Goal: Task Accomplishment & Management: Use online tool/utility

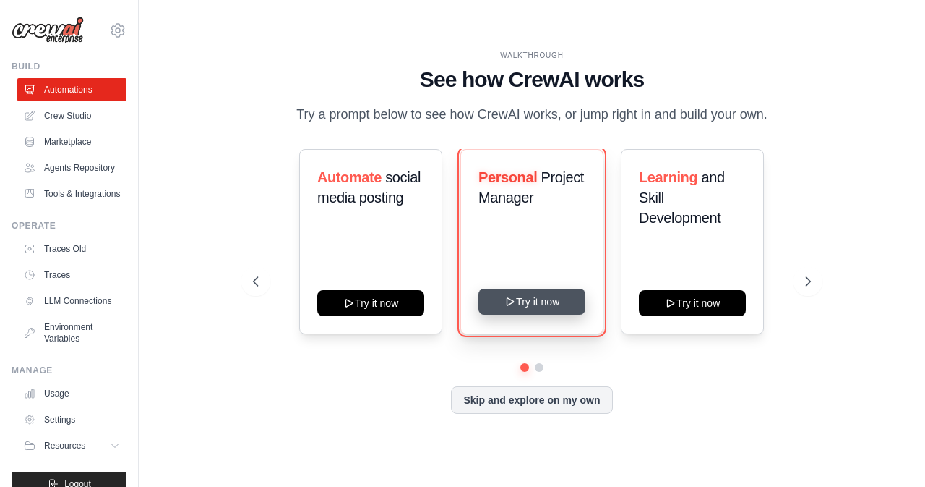
click at [541, 300] on button "Try it now" at bounding box center [532, 301] width 107 height 26
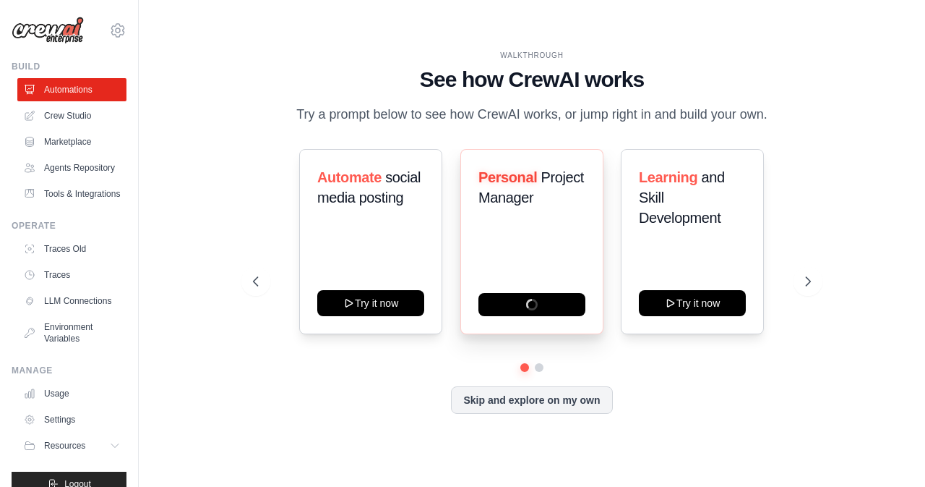
click at [518, 201] on span "Project Manager" at bounding box center [532, 187] width 106 height 36
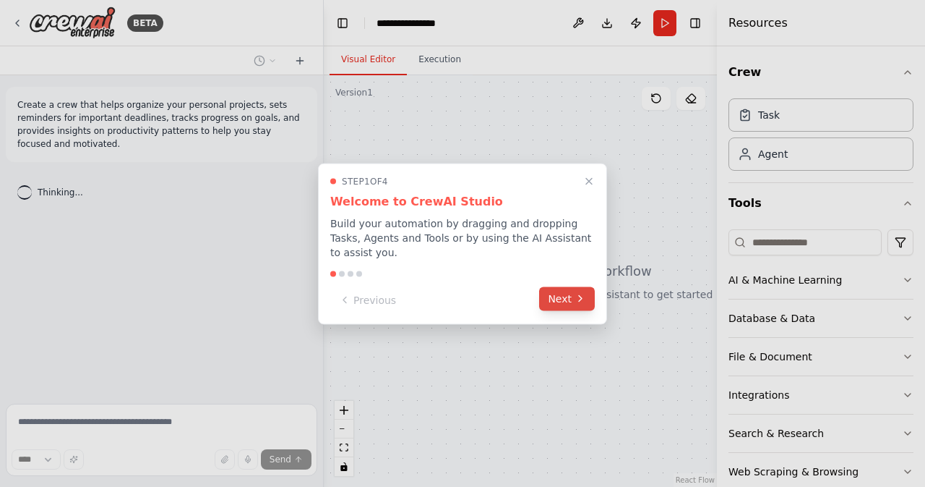
click at [574, 293] on button "Next" at bounding box center [567, 298] width 56 height 24
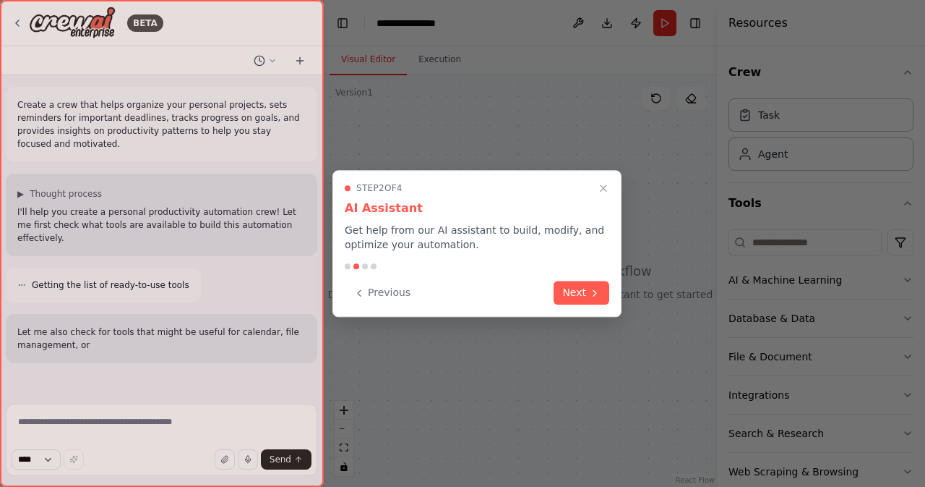
scroll to position [45, 0]
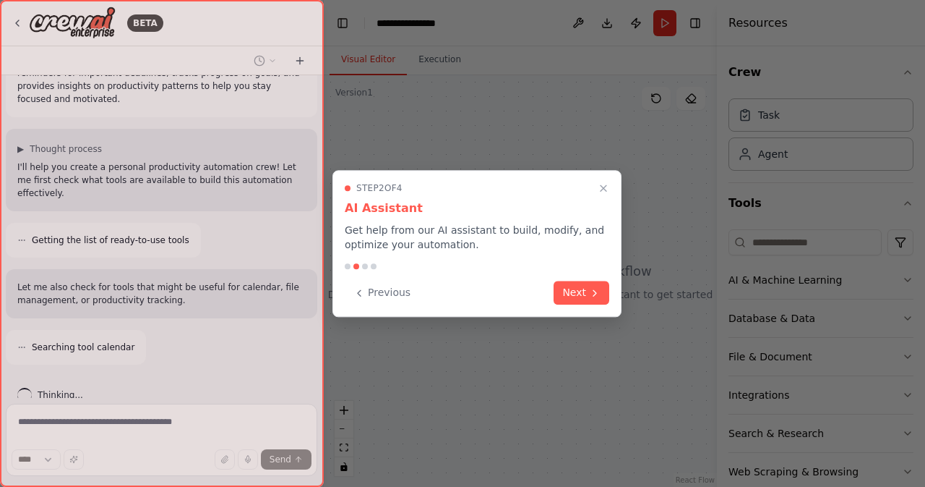
click at [574, 293] on button "Next" at bounding box center [582, 293] width 56 height 24
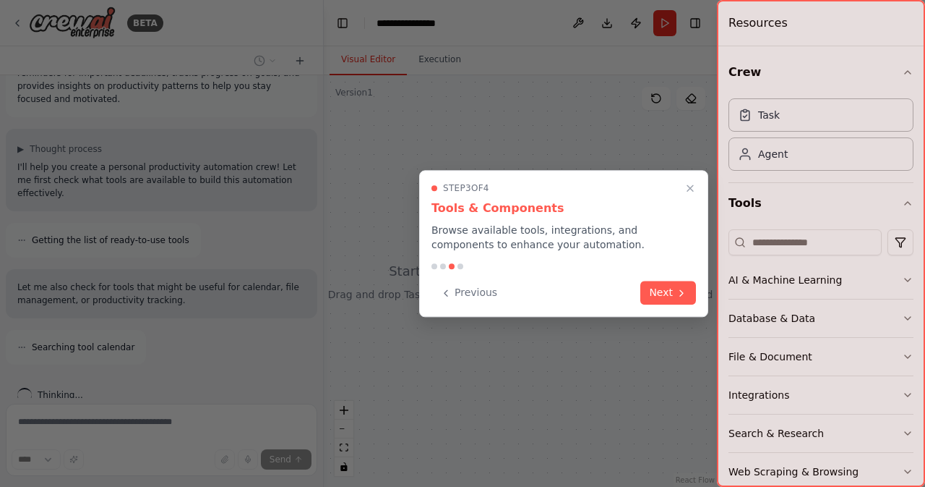
scroll to position [91, 0]
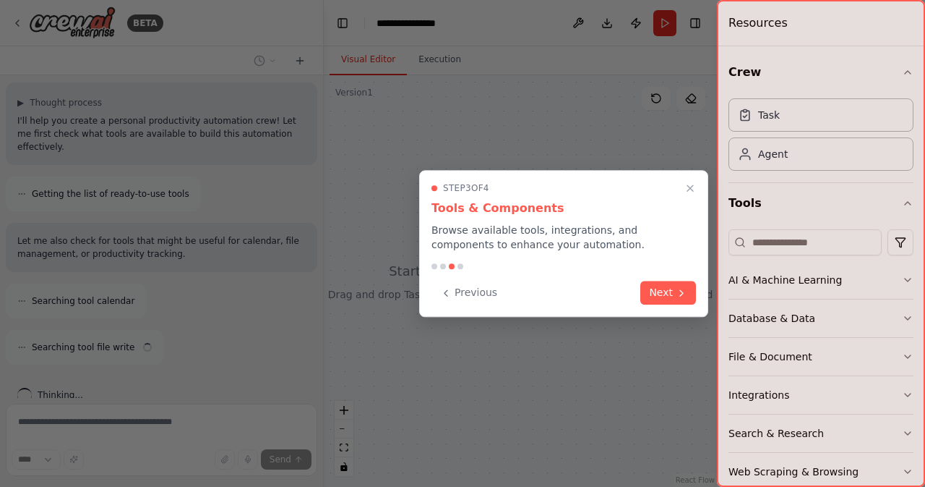
click at [641, 294] on div "Previous Next" at bounding box center [564, 293] width 265 height 24
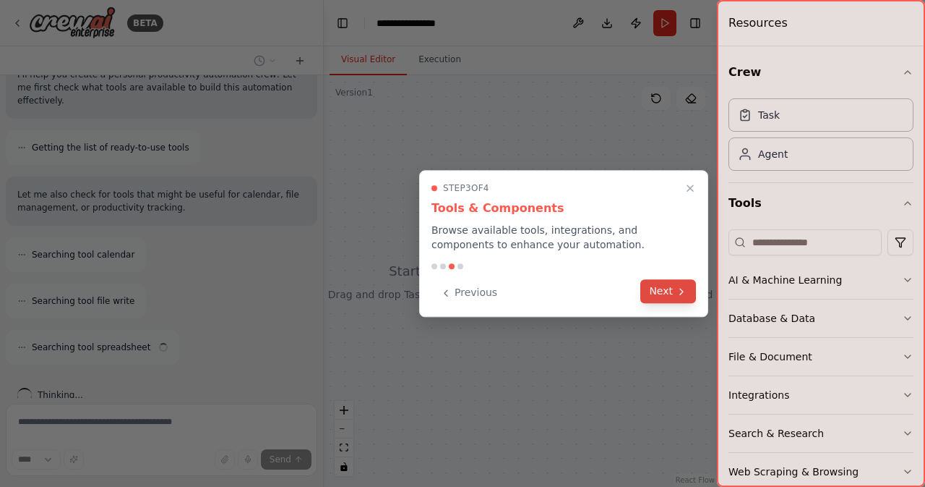
click at [667, 288] on button "Next" at bounding box center [669, 291] width 56 height 24
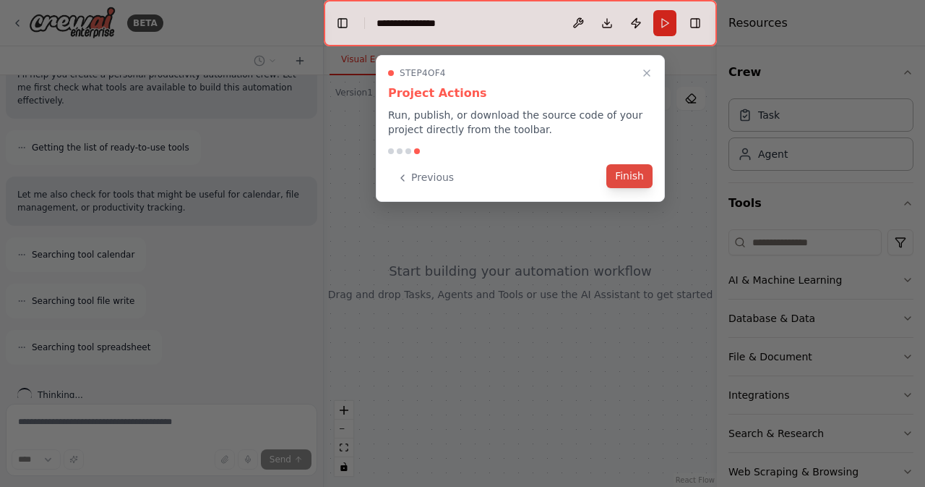
click at [646, 187] on div "Previous Finish" at bounding box center [520, 178] width 265 height 24
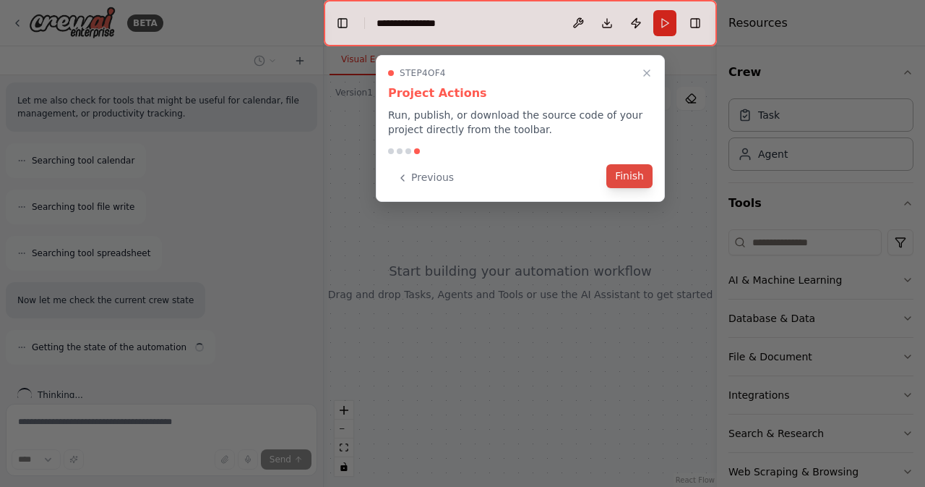
scroll to position [244, 0]
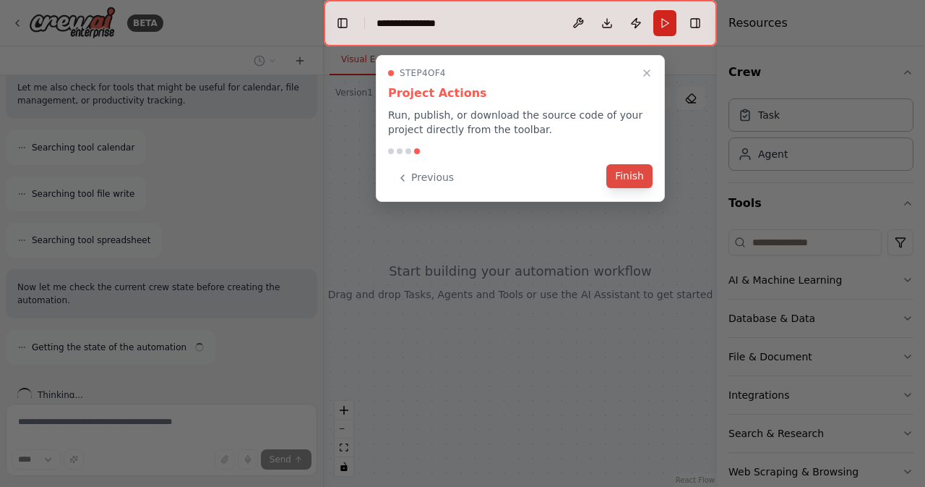
click at [626, 171] on button "Finish" at bounding box center [630, 176] width 46 height 24
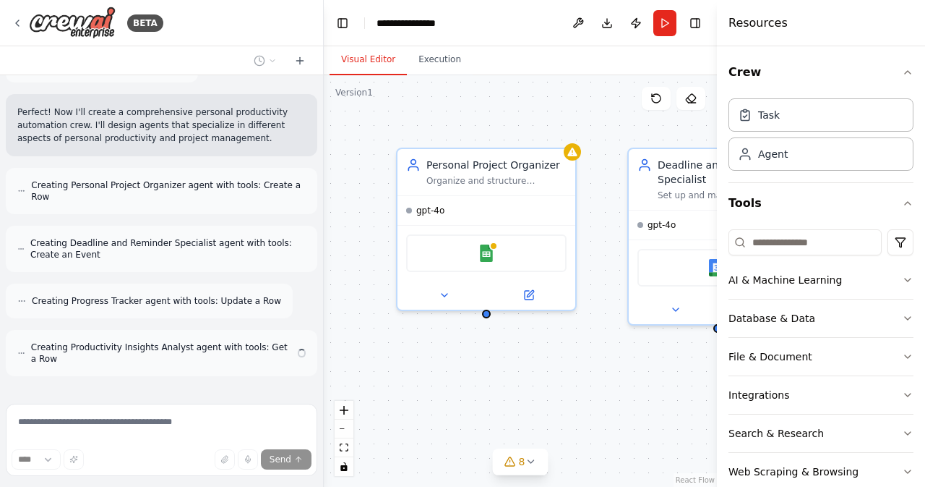
scroll to position [515, 0]
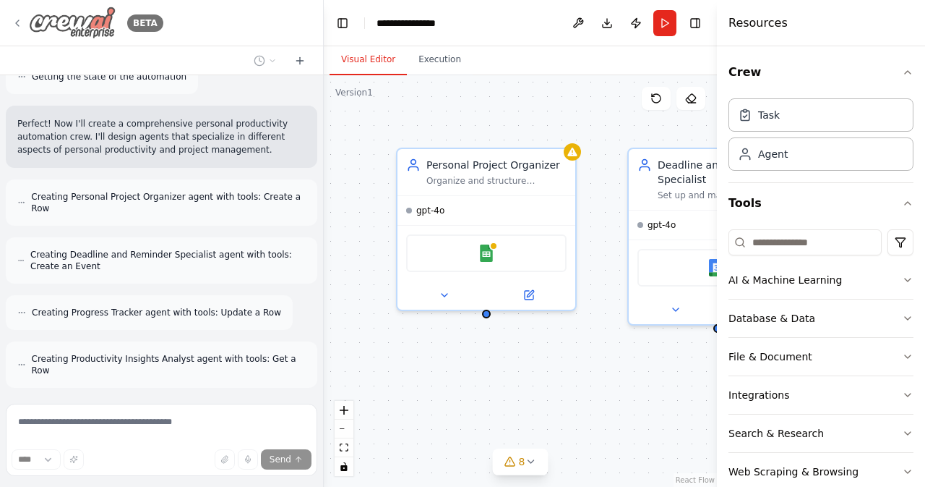
click at [22, 21] on icon at bounding box center [18, 23] width 12 height 12
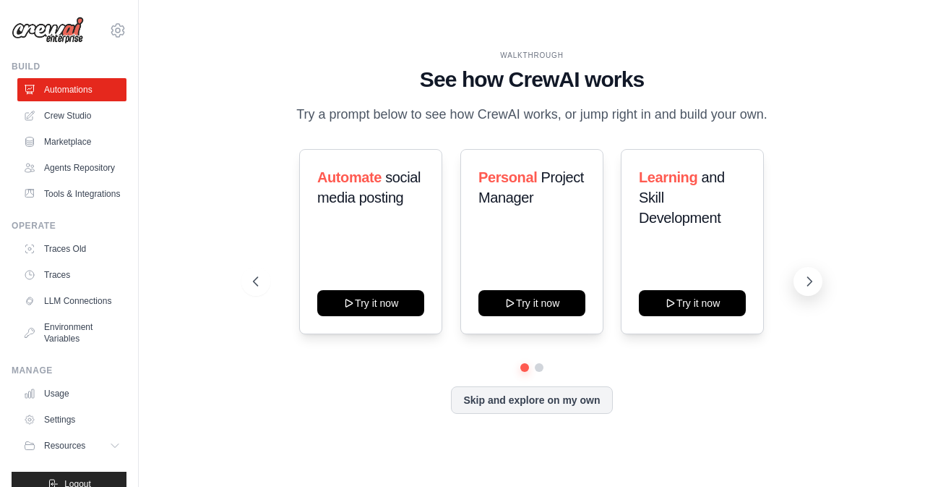
click at [798, 278] on button at bounding box center [808, 281] width 29 height 29
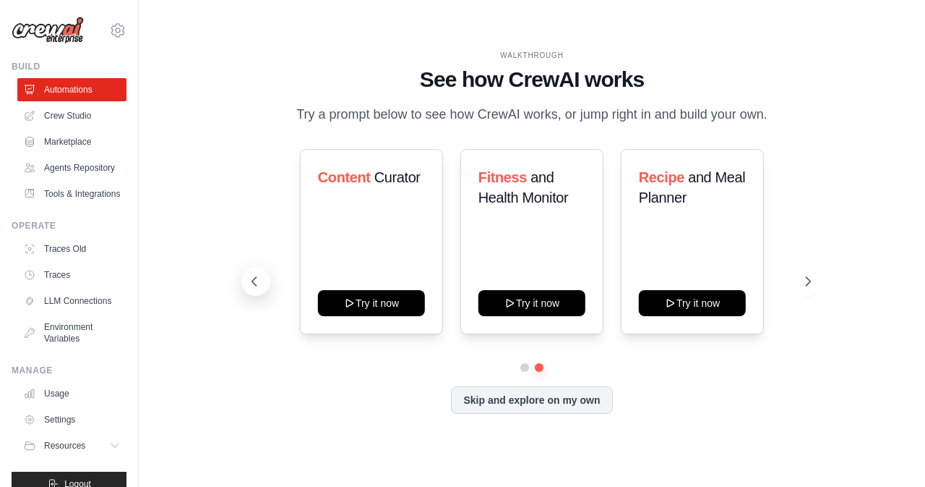
click at [258, 280] on icon at bounding box center [254, 281] width 14 height 14
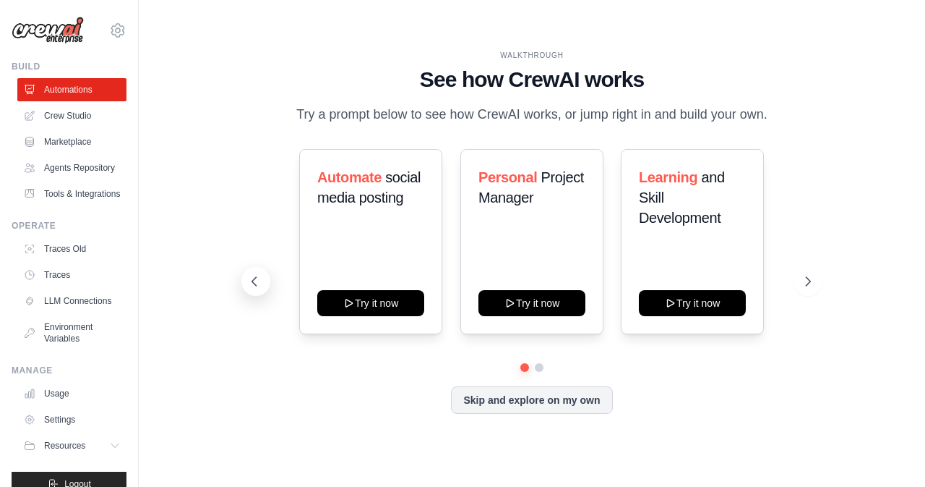
click at [258, 280] on icon at bounding box center [254, 281] width 14 height 14
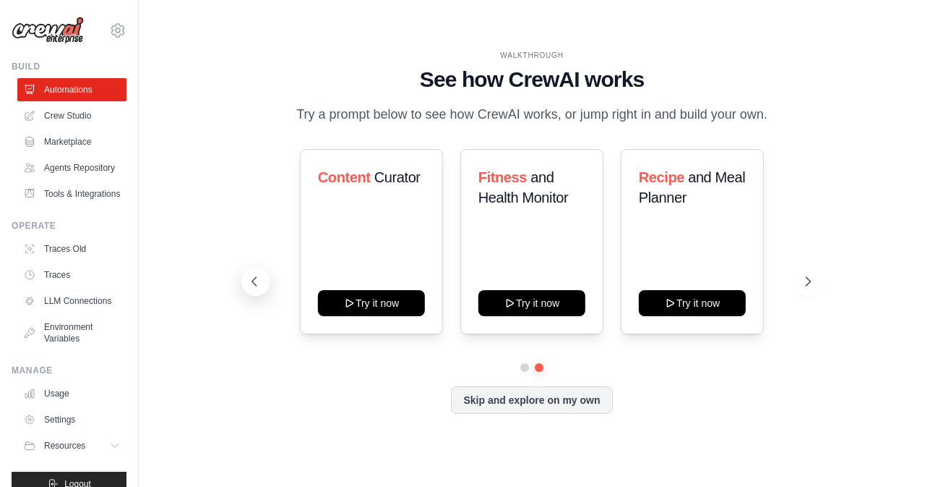
click at [258, 280] on icon at bounding box center [254, 281] width 14 height 14
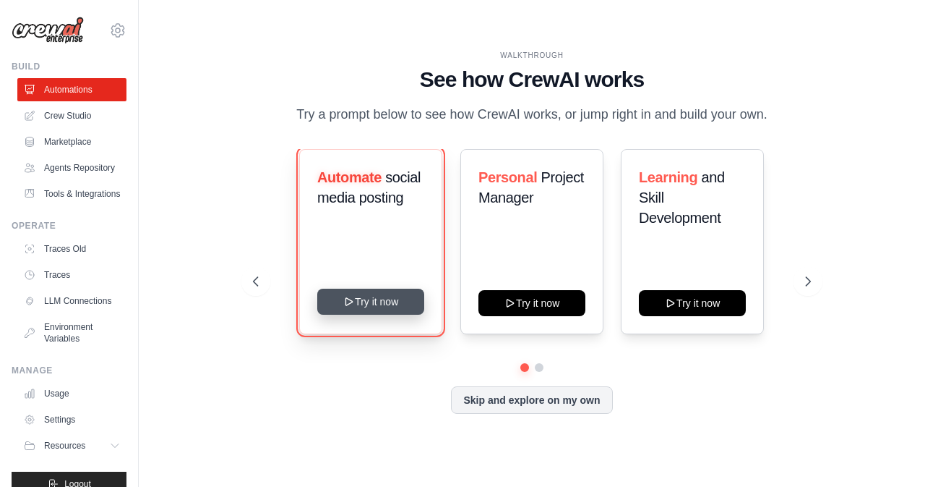
click at [359, 302] on button "Try it now" at bounding box center [370, 301] width 107 height 26
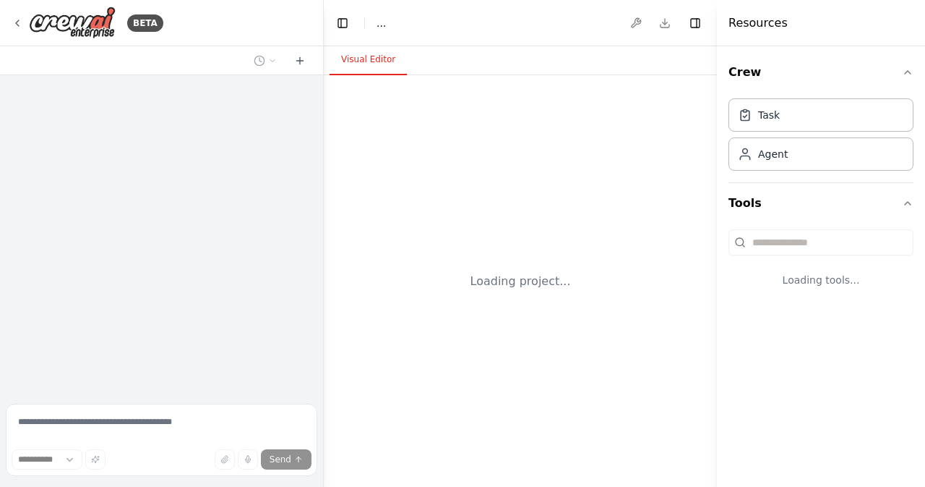
select select "****"
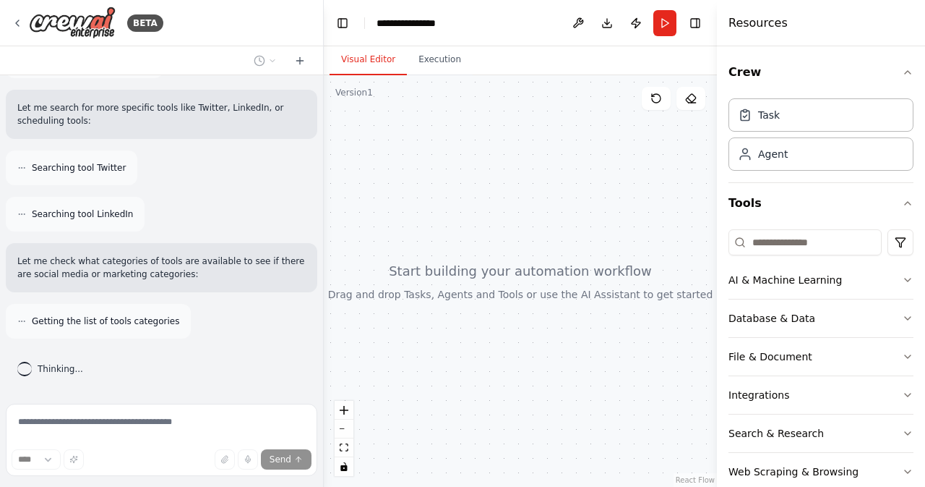
scroll to position [377, 0]
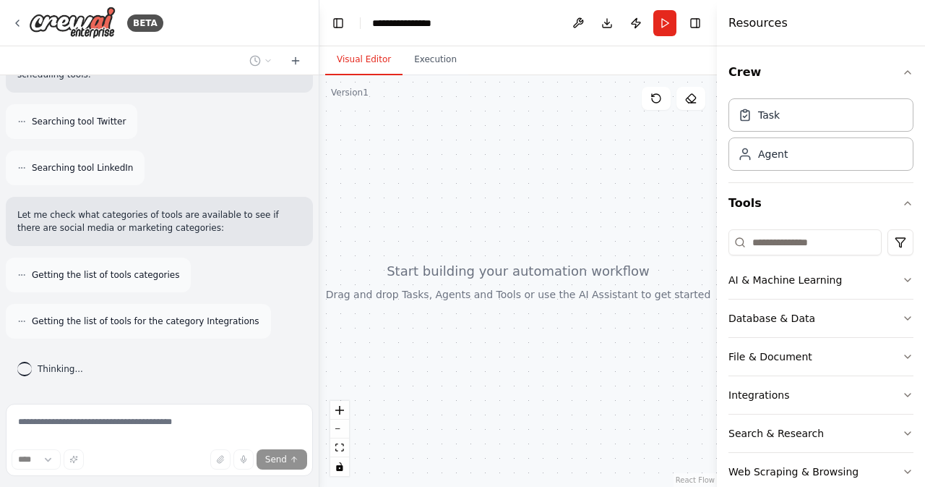
drag, startPoint x: 320, startPoint y: 291, endPoint x: 320, endPoint y: 362, distance: 70.1
click at [320, 362] on div "**********" at bounding box center [462, 243] width 925 height 487
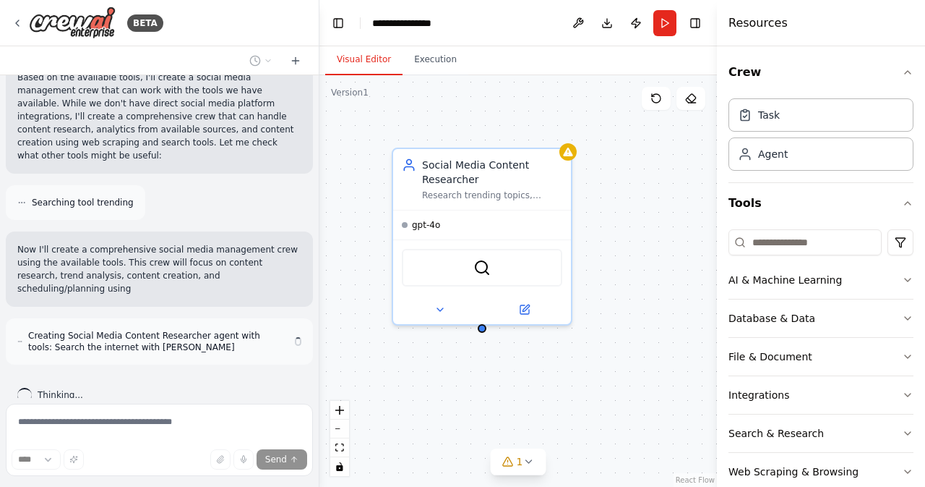
scroll to position [801, 0]
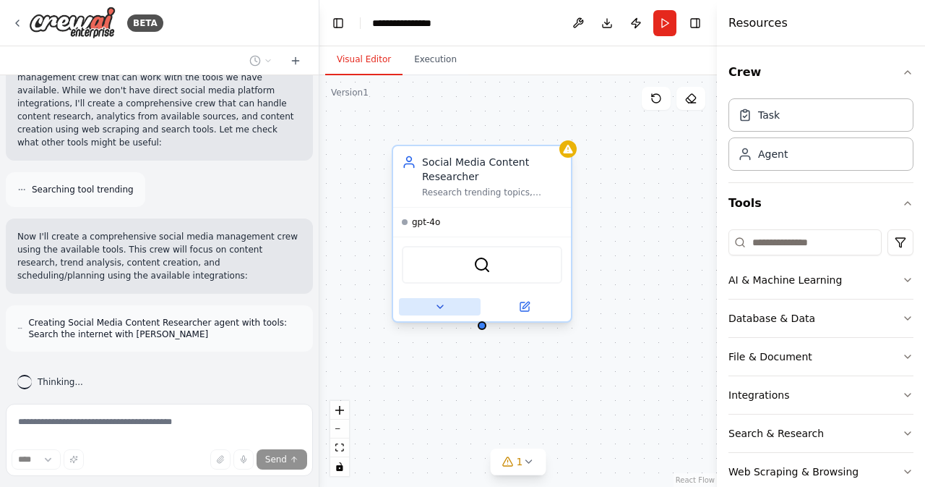
click at [450, 309] on button at bounding box center [440, 306] width 82 height 17
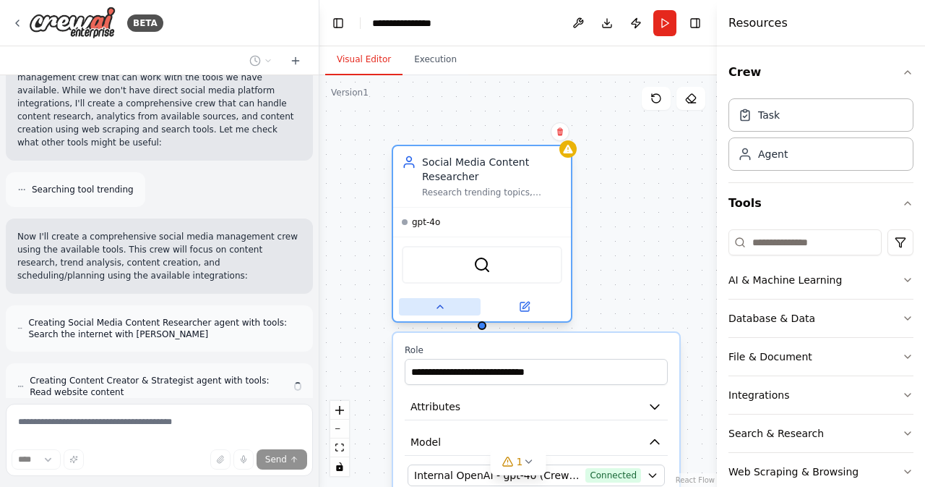
scroll to position [859, 0]
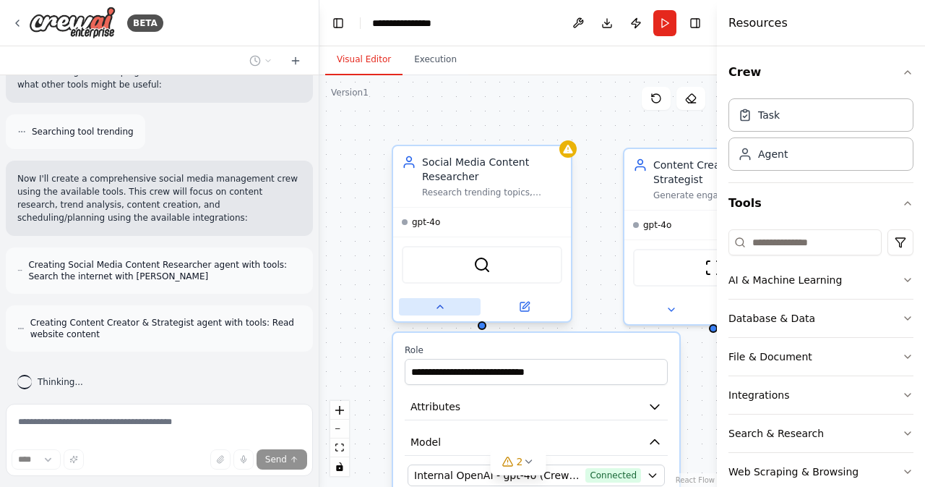
click at [450, 309] on button at bounding box center [440, 306] width 82 height 17
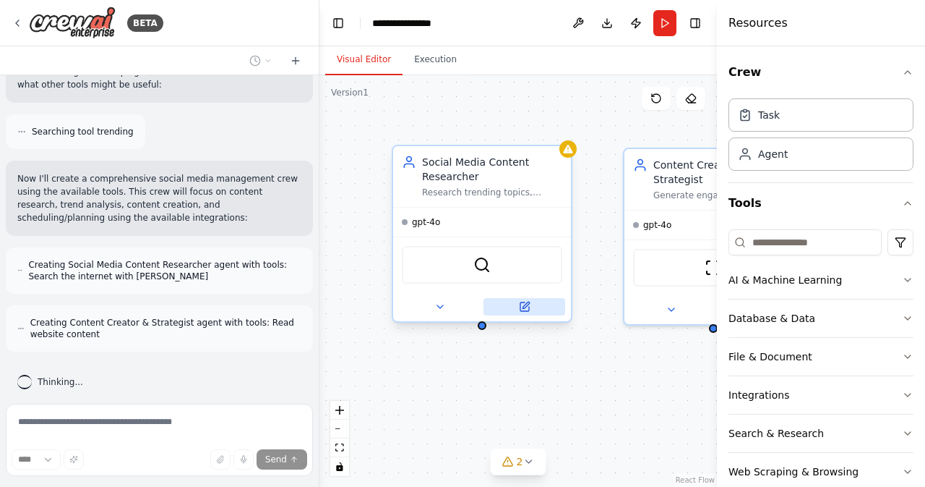
click at [526, 309] on icon at bounding box center [525, 306] width 9 height 9
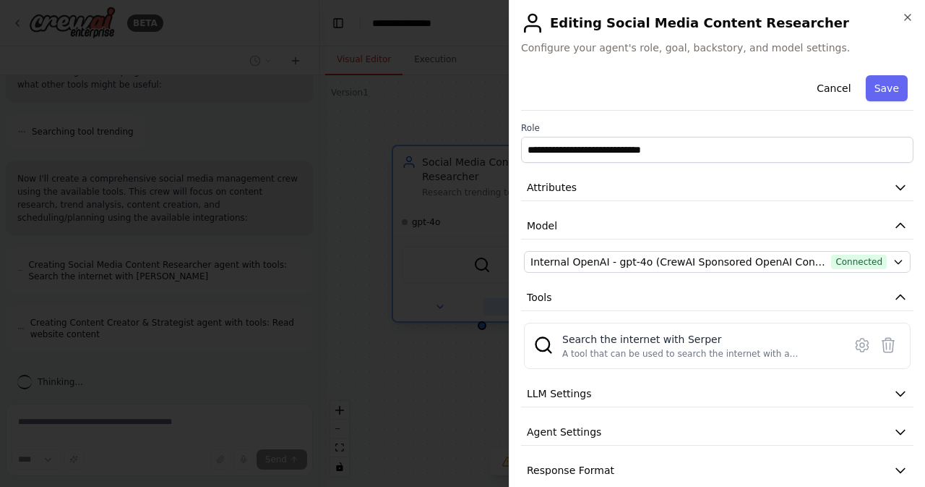
scroll to position [917, 0]
click at [910, 15] on icon "button" at bounding box center [908, 17] width 6 height 6
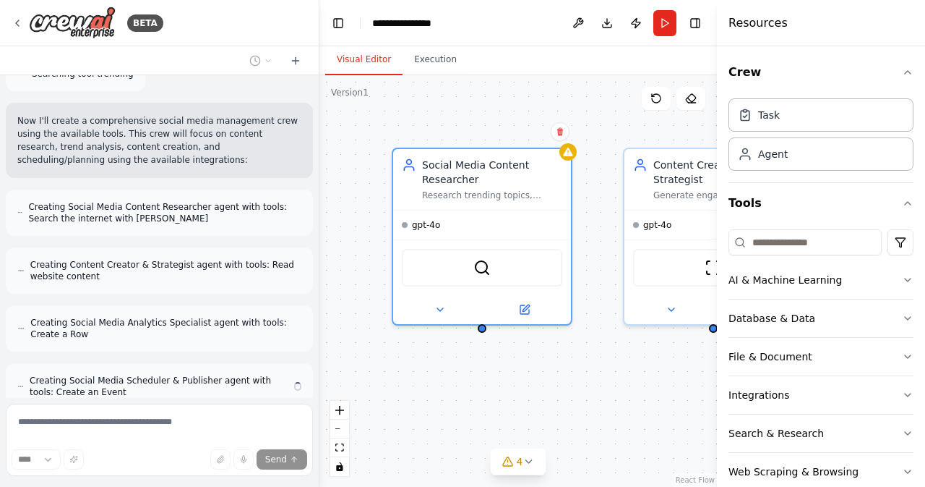
scroll to position [975, 0]
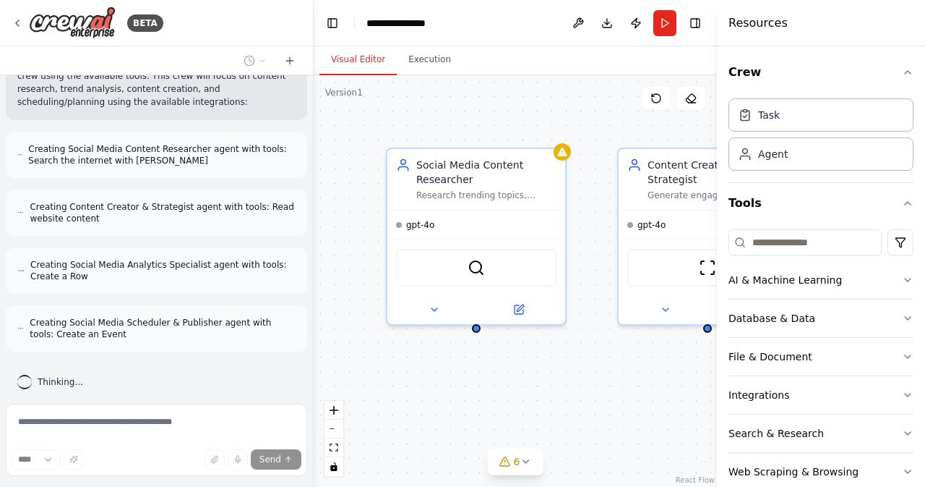
drag, startPoint x: 316, startPoint y: 372, endPoint x: 314, endPoint y: 385, distance: 12.5
click at [314, 385] on div "BETA Create a crew that schedules and publishes social media content across mul…" at bounding box center [462, 243] width 925 height 487
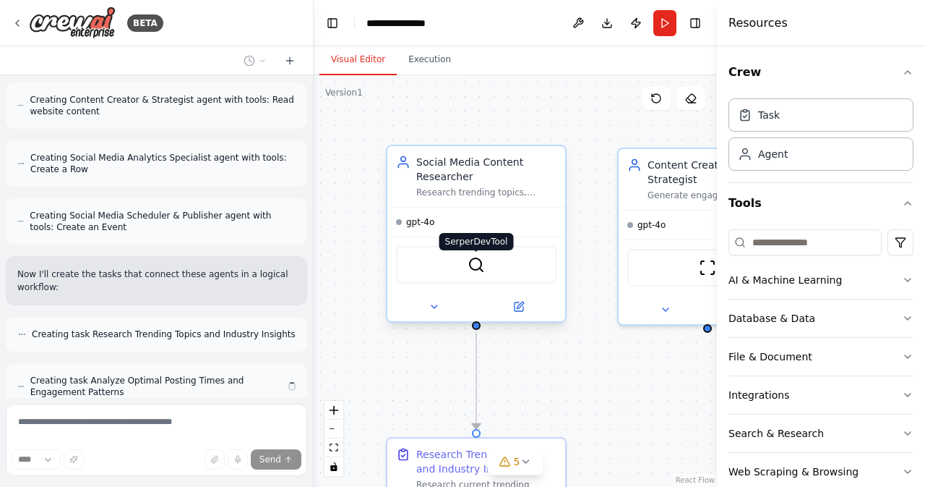
scroll to position [1139, 0]
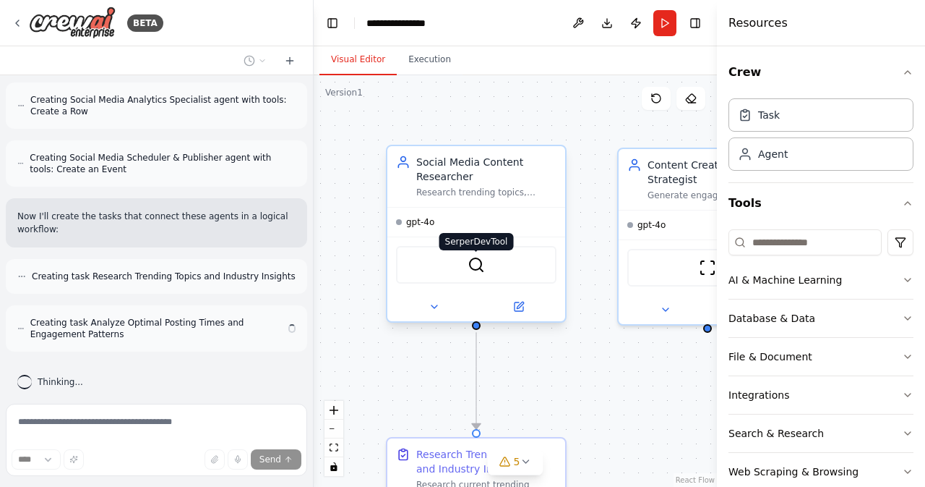
click at [482, 266] on img at bounding box center [476, 264] width 17 height 17
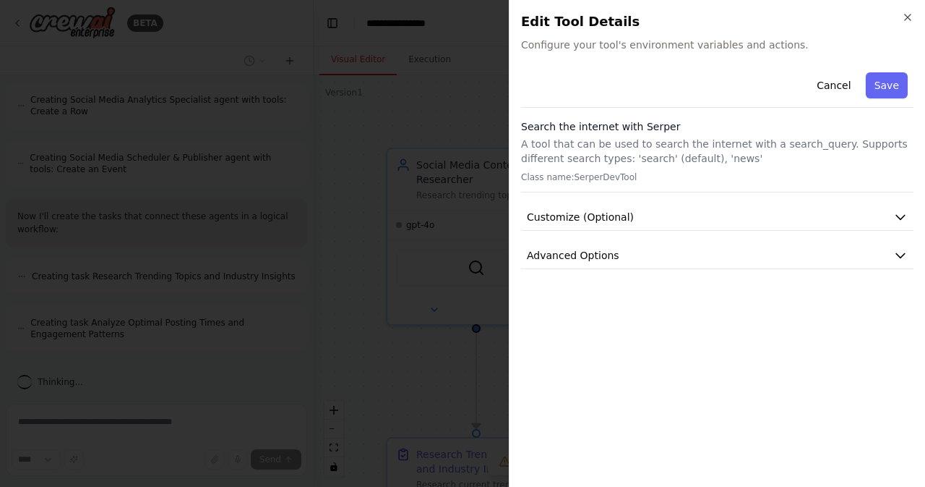
click at [641, 52] on div "Close Edit Tool Details Configure your tool's environment variables and actions…" at bounding box center [717, 243] width 416 height 487
click at [908, 24] on h2 "Edit Tool Details" at bounding box center [717, 22] width 393 height 20
click at [908, 9] on div "Close Edit Tool Details Configure your tool's environment variables and actions…" at bounding box center [717, 243] width 416 height 487
click at [908, 19] on icon "button" at bounding box center [908, 18] width 12 height 12
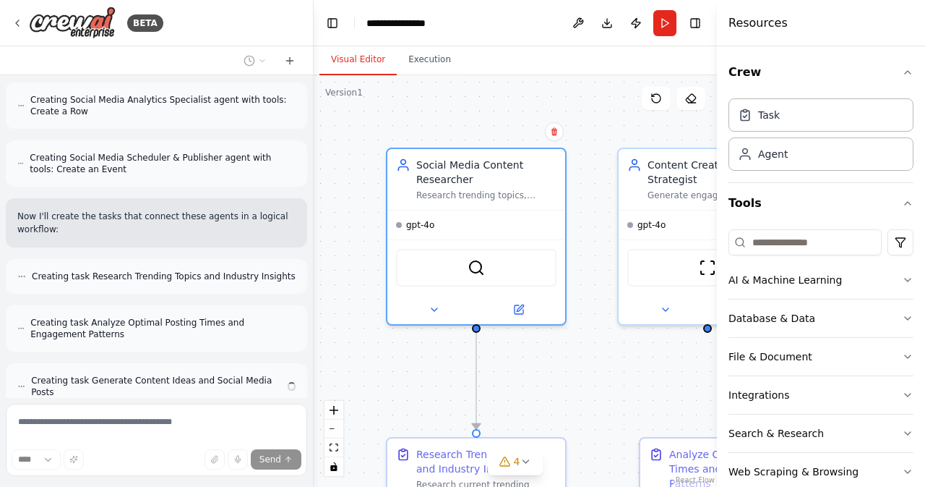
scroll to position [1186, 0]
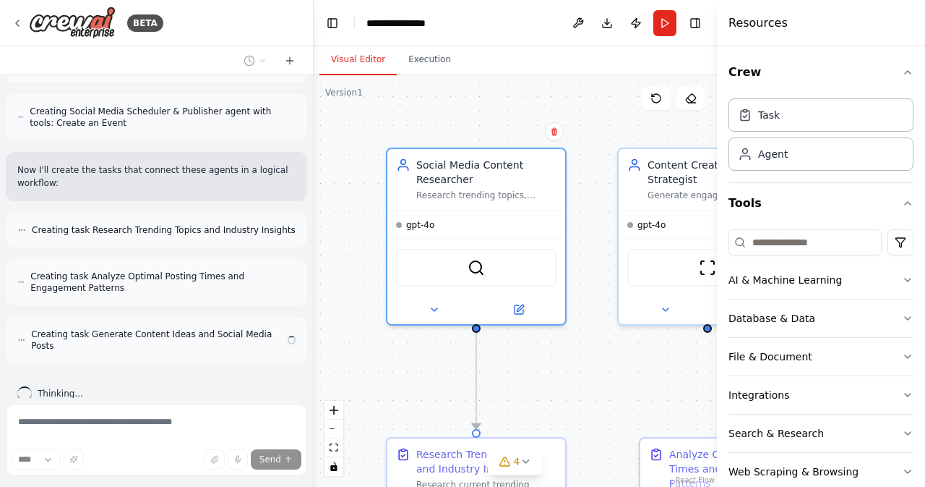
click at [903, 72] on div "Crew Task Agent Tools AI & Machine Learning Database & Data File & Document Int…" at bounding box center [821, 266] width 208 height 440
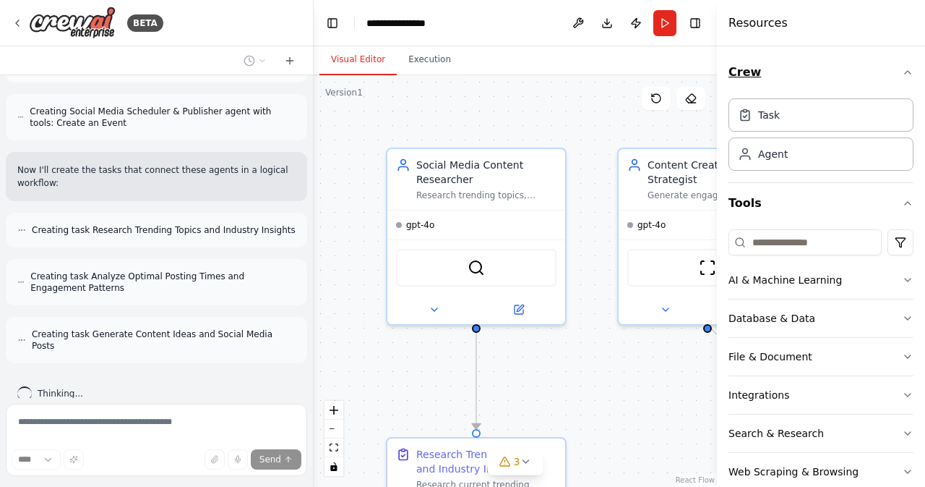
click at [902, 72] on icon "button" at bounding box center [908, 73] width 12 height 12
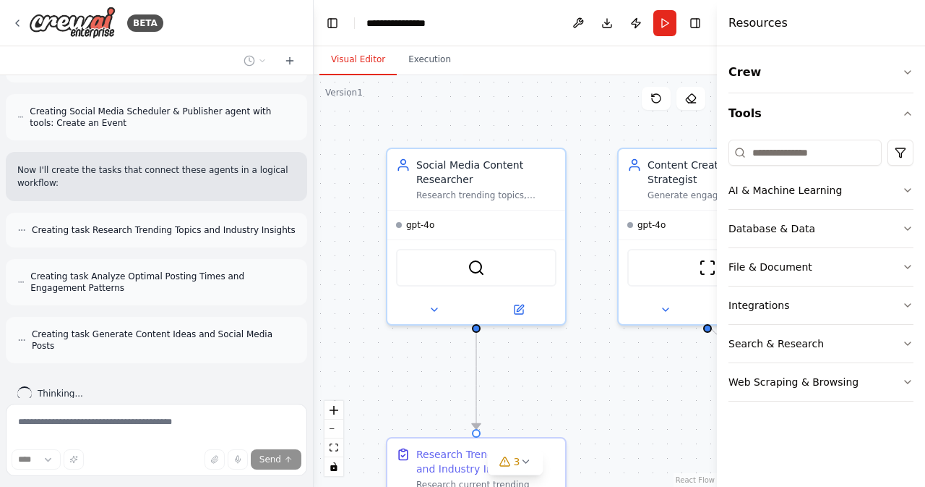
click at [568, 98] on div ".deletable-edge-delete-btn { width: 20px; height: 20px; border: 0px solid #ffff…" at bounding box center [515, 280] width 403 height 411
click at [502, 76] on div ".deletable-edge-delete-btn { width: 20px; height: 20px; border: 0px solid #ffff…" at bounding box center [515, 280] width 403 height 411
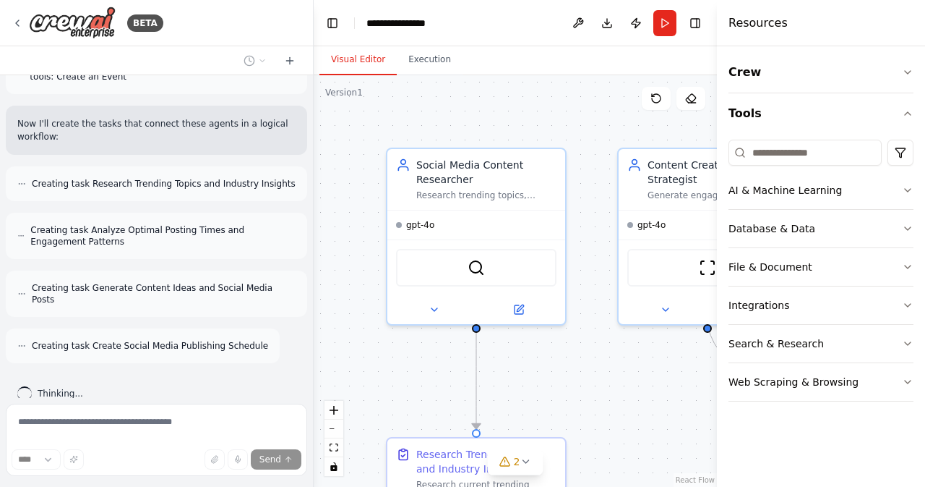
click at [10, 22] on div "BETA" at bounding box center [156, 23] width 313 height 46
